Goal: Book appointment/travel/reservation

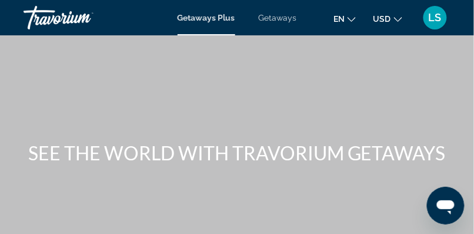
click at [279, 18] on span "Getaways" at bounding box center [278, 17] width 38 height 9
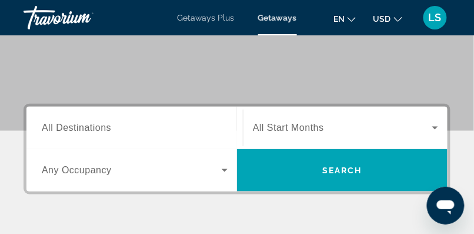
scroll to position [153, 0]
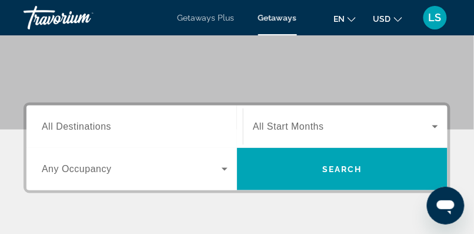
click at [81, 130] on span "All Destinations" at bounding box center [76, 126] width 69 height 10
click at [81, 130] on input "Destination All Destinations" at bounding box center [135, 127] width 186 height 14
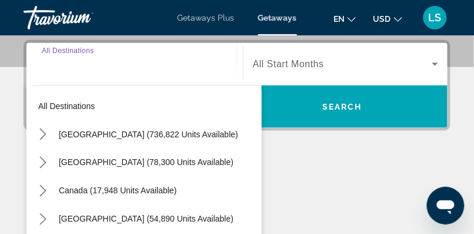
scroll to position [217, 0]
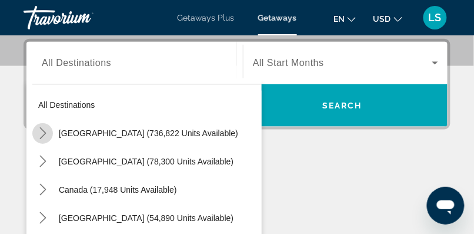
click at [46, 131] on icon "Toggle United States (736,822 units available) submenu" at bounding box center [43, 133] width 12 height 12
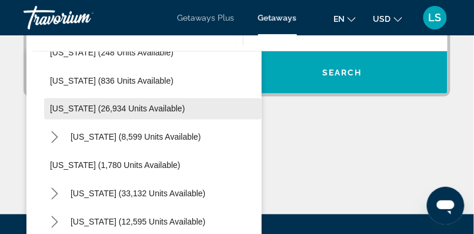
scroll to position [896, 0]
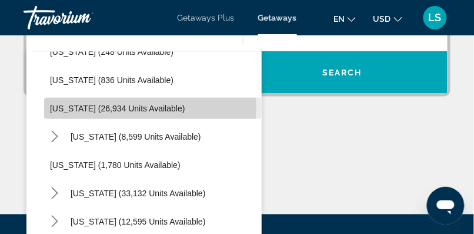
click at [121, 108] on span "[US_STATE] (26,934 units available)" at bounding box center [117, 108] width 135 height 9
type input "**********"
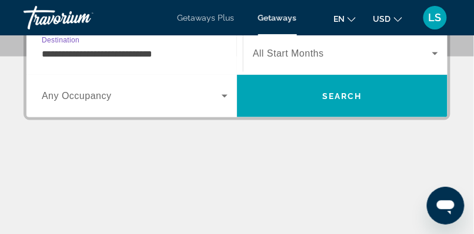
scroll to position [217, 0]
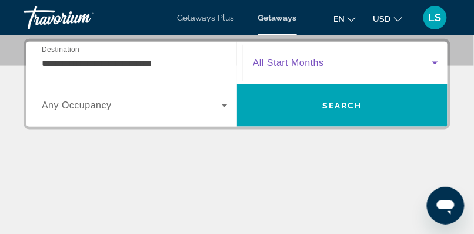
click at [337, 62] on span "Search widget" at bounding box center [343, 63] width 180 height 14
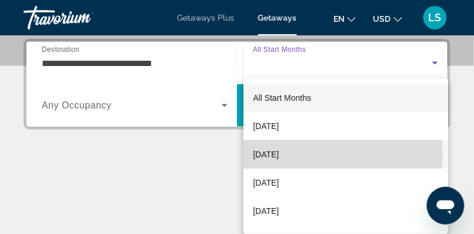
click at [279, 155] on span "[DATE]" at bounding box center [266, 154] width 26 height 14
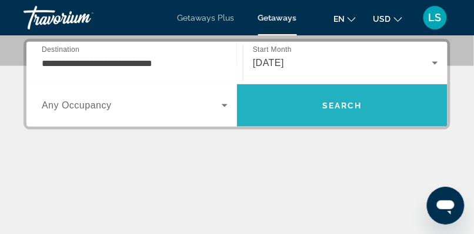
click at [331, 112] on span "Search" at bounding box center [342, 105] width 211 height 28
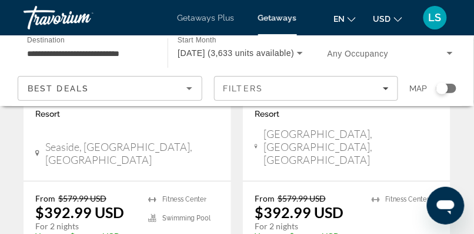
scroll to position [739, 0]
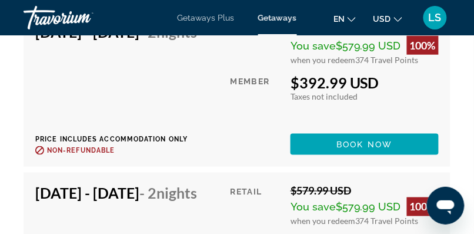
scroll to position [3014, 0]
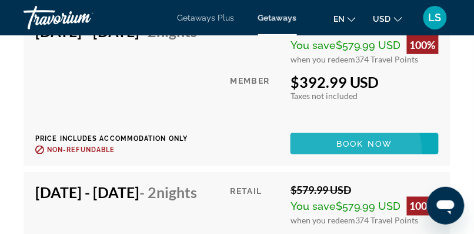
click at [371, 158] on span "Main content" at bounding box center [365, 144] width 148 height 28
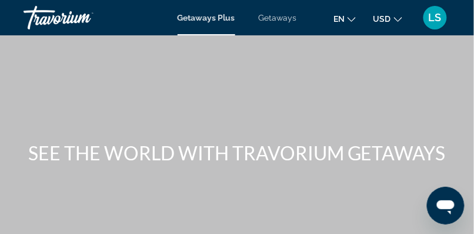
click at [287, 19] on span "Getaways" at bounding box center [278, 17] width 38 height 9
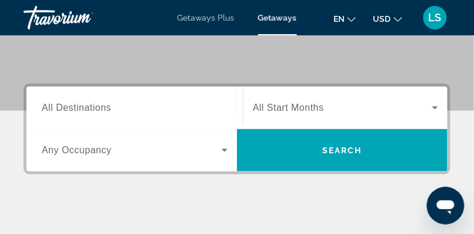
scroll to position [176, 0]
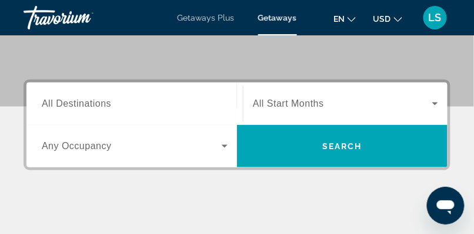
click at [85, 104] on span "All Destinations" at bounding box center [76, 103] width 69 height 10
click at [85, 104] on input "Destination All Destinations" at bounding box center [135, 104] width 186 height 14
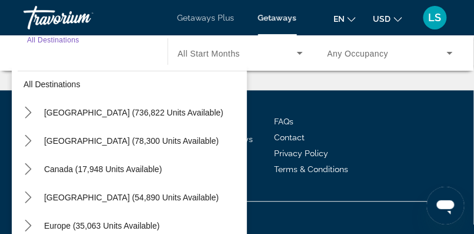
scroll to position [8, 0]
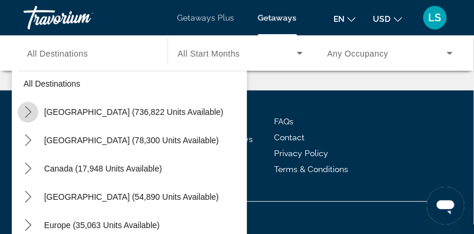
click at [29, 110] on icon "Toggle United States (736,822 units available) submenu" at bounding box center [28, 112] width 12 height 12
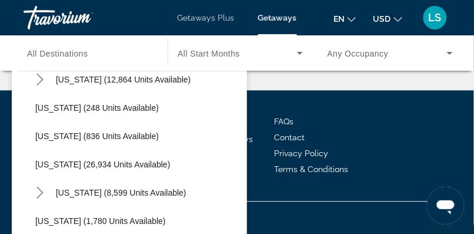
scroll to position [863, 0]
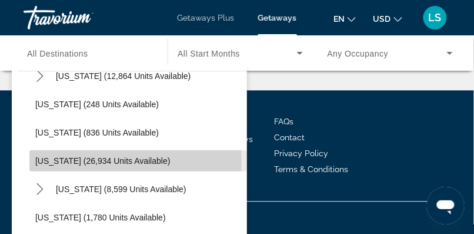
click at [115, 161] on span "[US_STATE] (26,934 units available)" at bounding box center [102, 160] width 135 height 9
type input "**********"
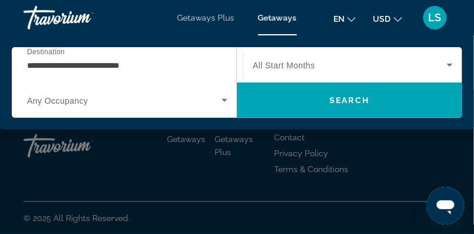
click at [307, 65] on span "All Start Months" at bounding box center [284, 65] width 62 height 9
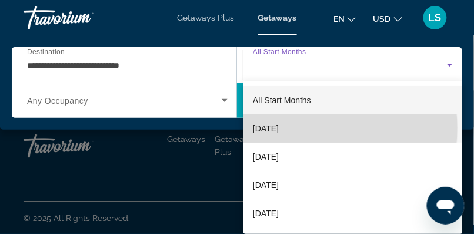
click at [279, 128] on span "[DATE]" at bounding box center [266, 128] width 26 height 14
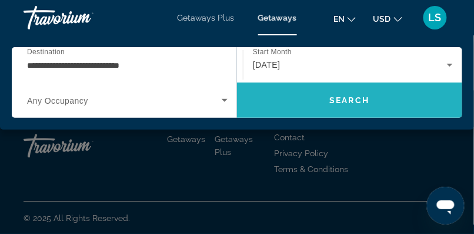
click at [351, 100] on span "Search" at bounding box center [350, 99] width 40 height 9
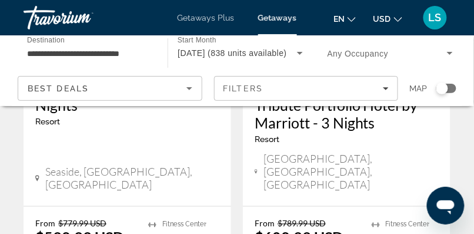
scroll to position [1623, 0]
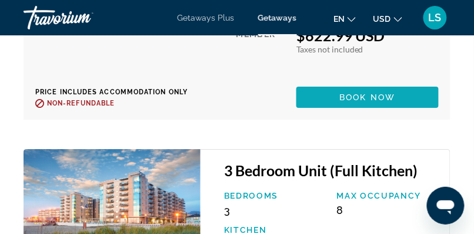
scroll to position [3491, 0]
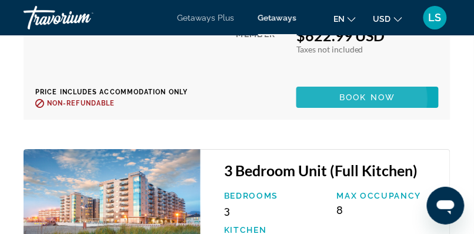
click at [375, 102] on span "Book now" at bounding box center [368, 96] width 56 height 9
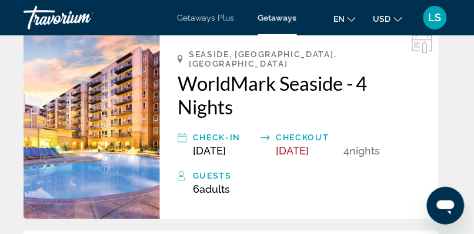
scroll to position [348, 0]
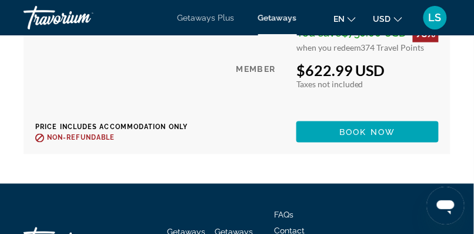
scroll to position [3783, 0]
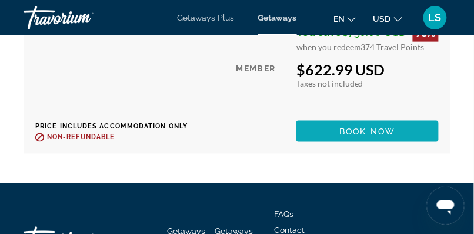
click at [366, 136] on span "Book now" at bounding box center [368, 131] width 56 height 9
